Goal: Information Seeking & Learning: Learn about a topic

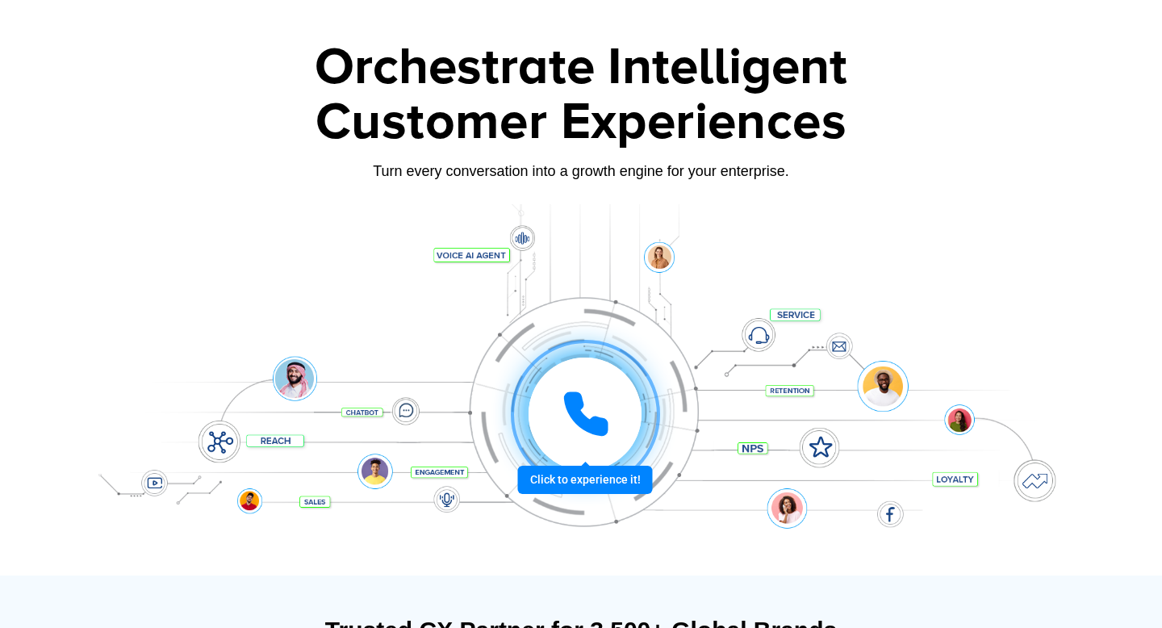
scroll to position [66, 0]
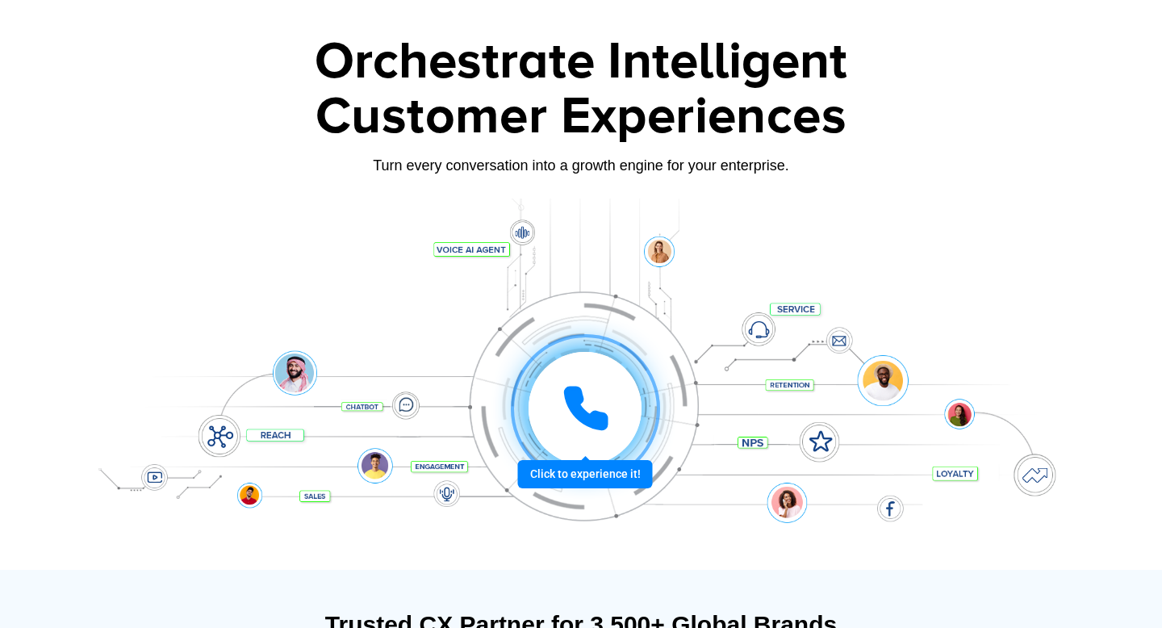
click at [585, 402] on icon at bounding box center [586, 408] width 48 height 48
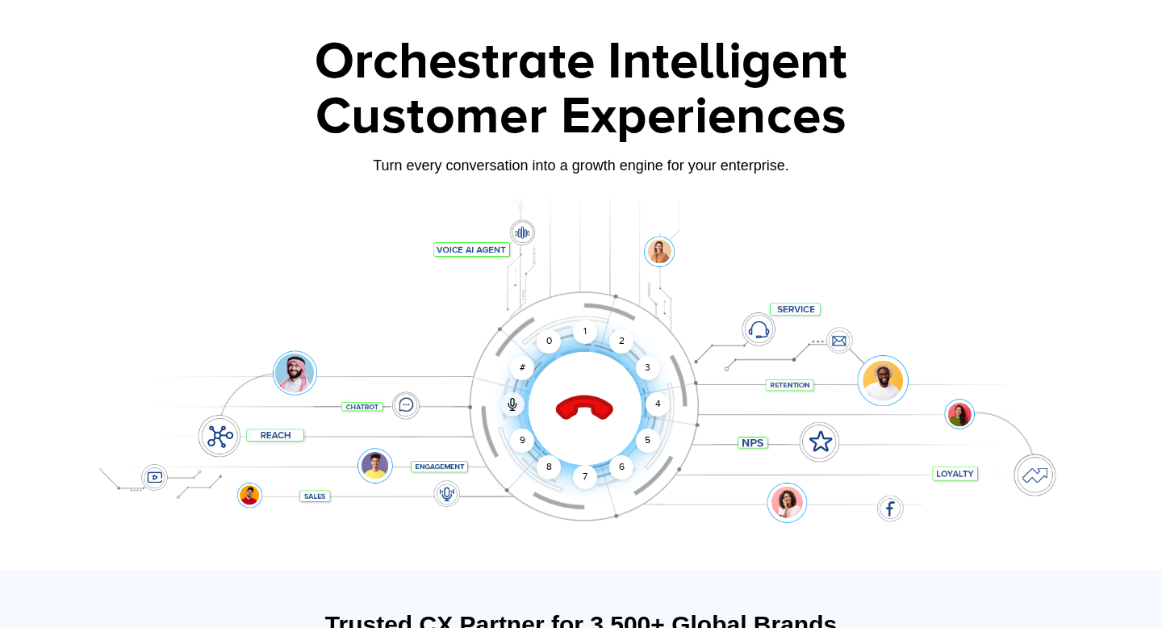
click at [590, 404] on icon at bounding box center [585, 409] width 56 height 56
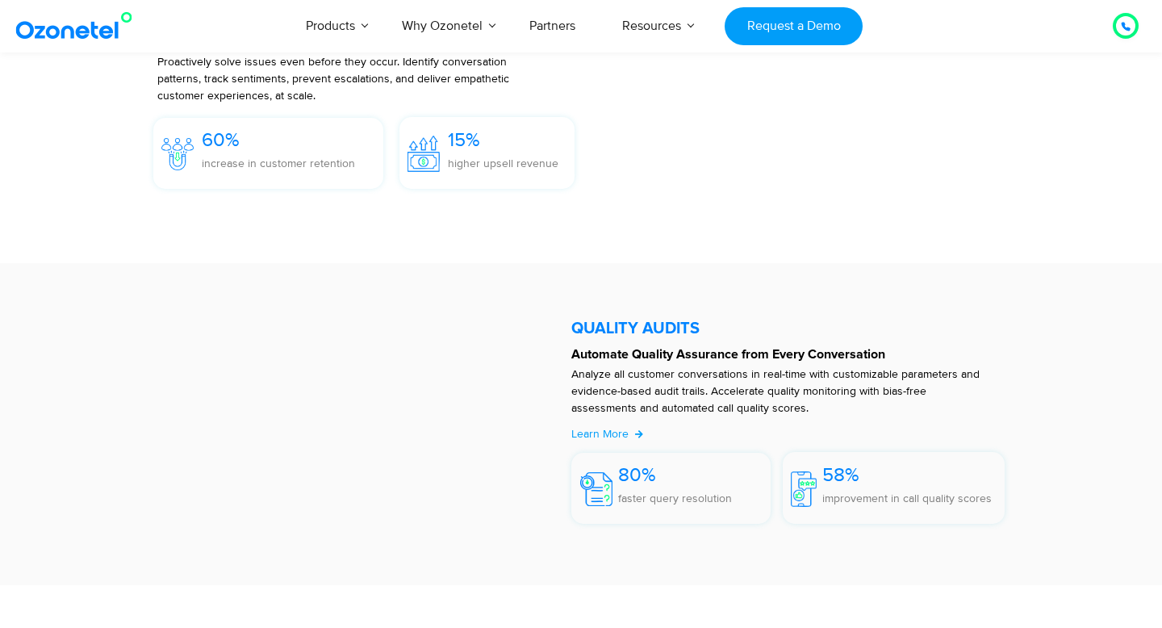
scroll to position [2594, 0]
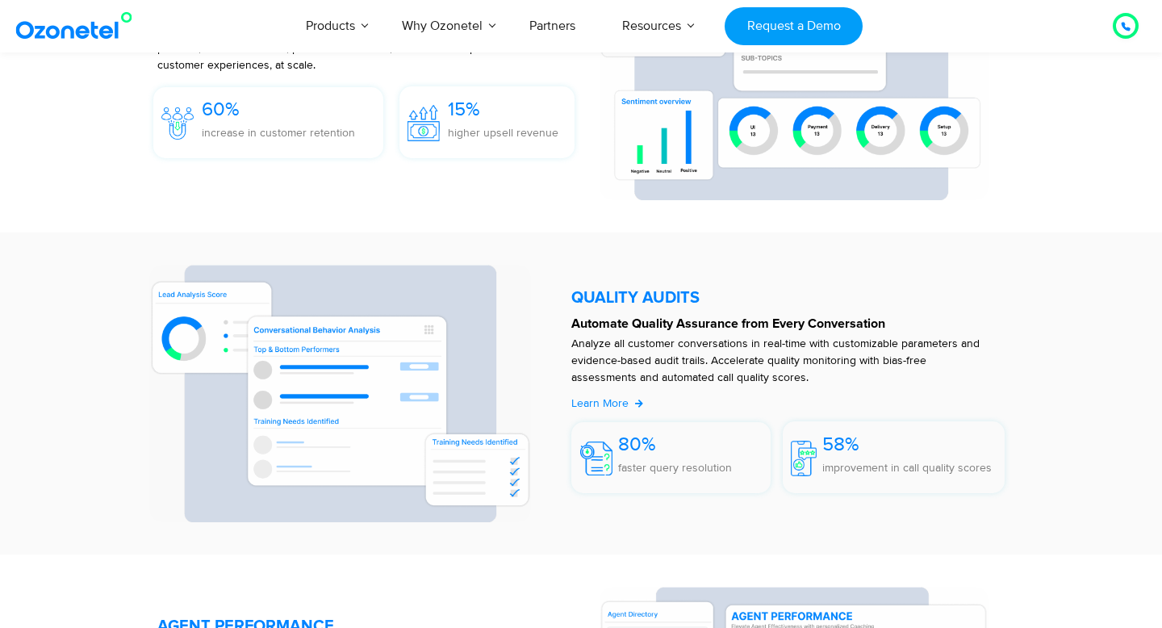
click at [620, 404] on span "Learn More" at bounding box center [599, 403] width 57 height 14
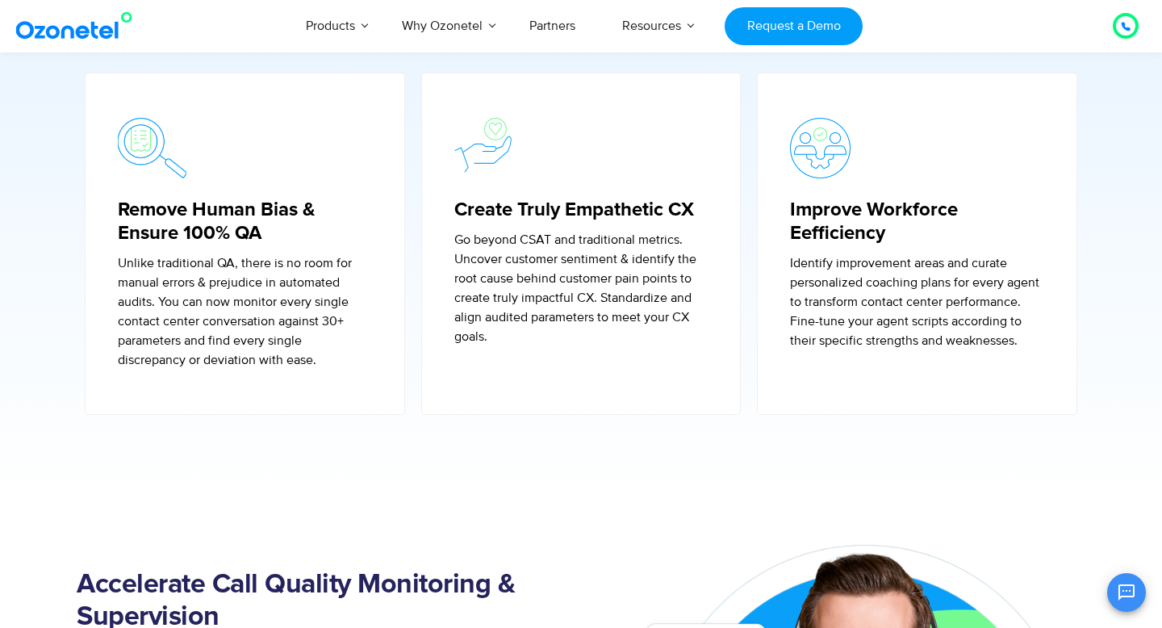
scroll to position [673, 0]
